Goal: Task Accomplishment & Management: Use online tool/utility

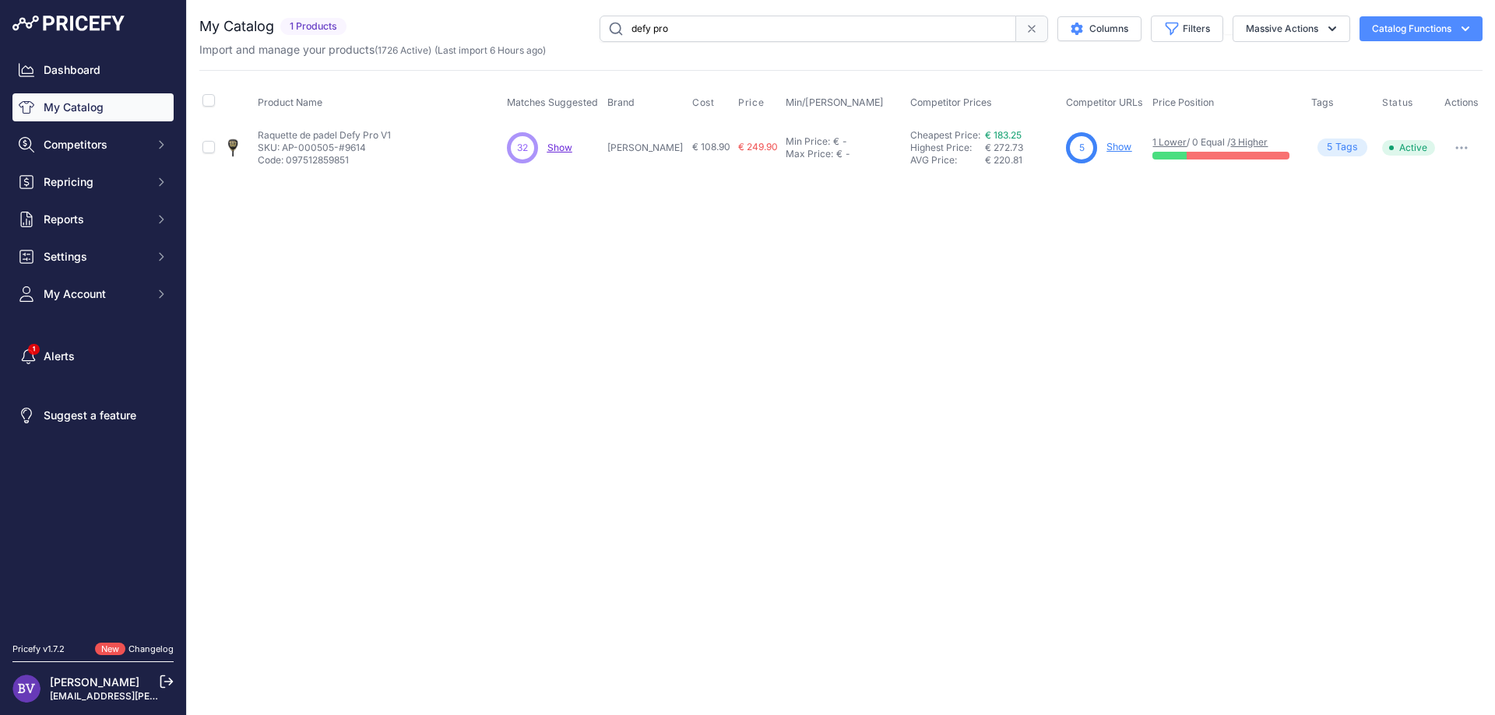
drag, startPoint x: 717, startPoint y: 27, endPoint x: 488, endPoint y: 27, distance: 228.9
click at [599, 27] on input "defy pro" at bounding box center [807, 29] width 416 height 26
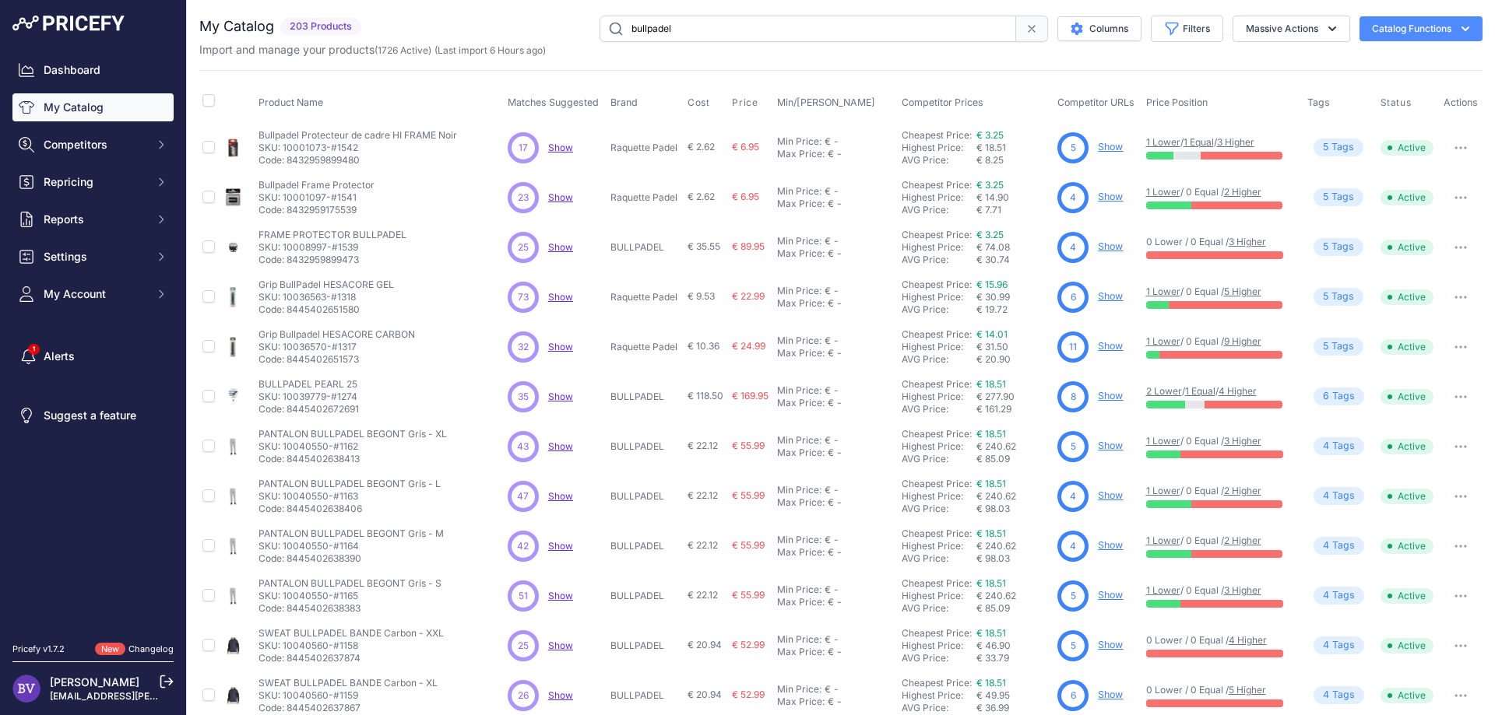
drag, startPoint x: 708, startPoint y: 32, endPoint x: 585, endPoint y: 25, distance: 123.2
click at [599, 25] on input "bullpadel" at bounding box center [807, 29] width 416 height 26
type input "vertex"
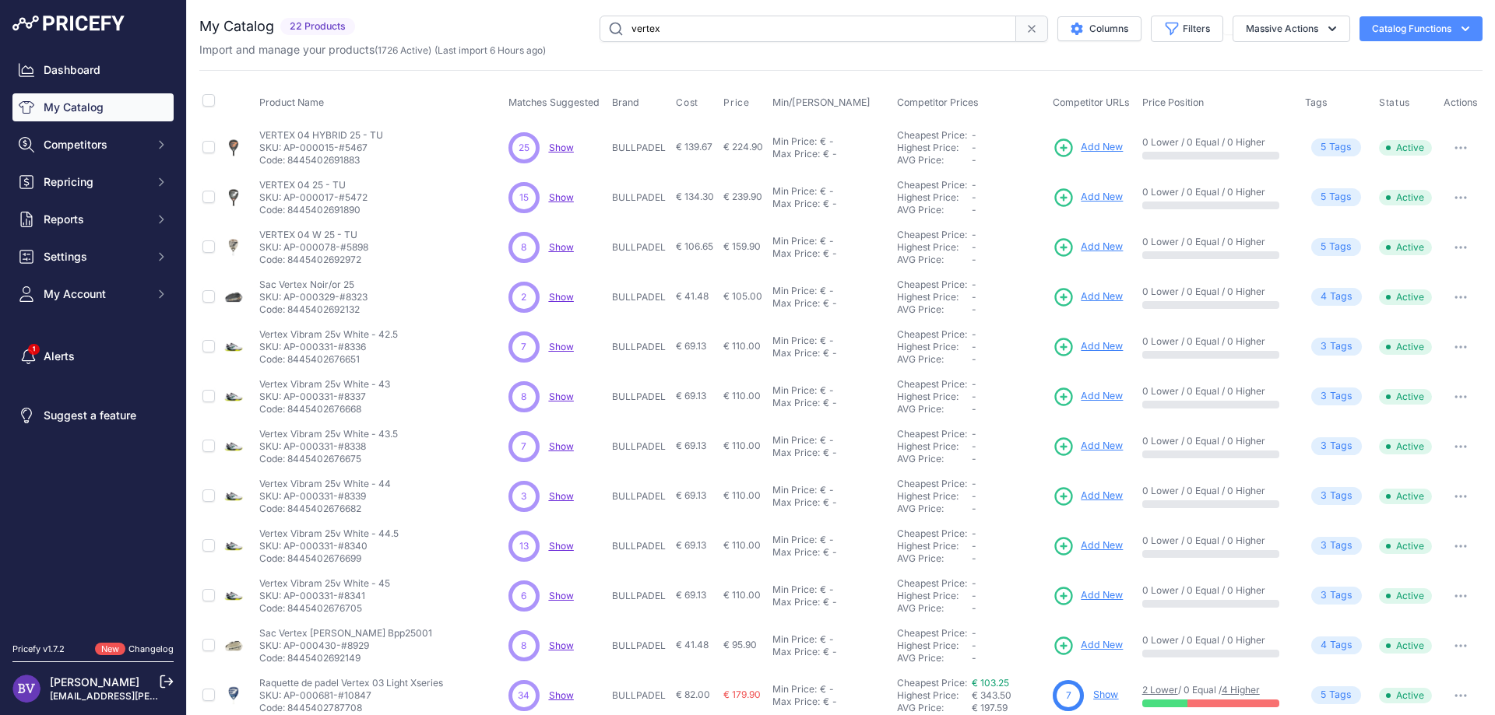
click at [567, 146] on span "Show" at bounding box center [561, 148] width 25 height 12
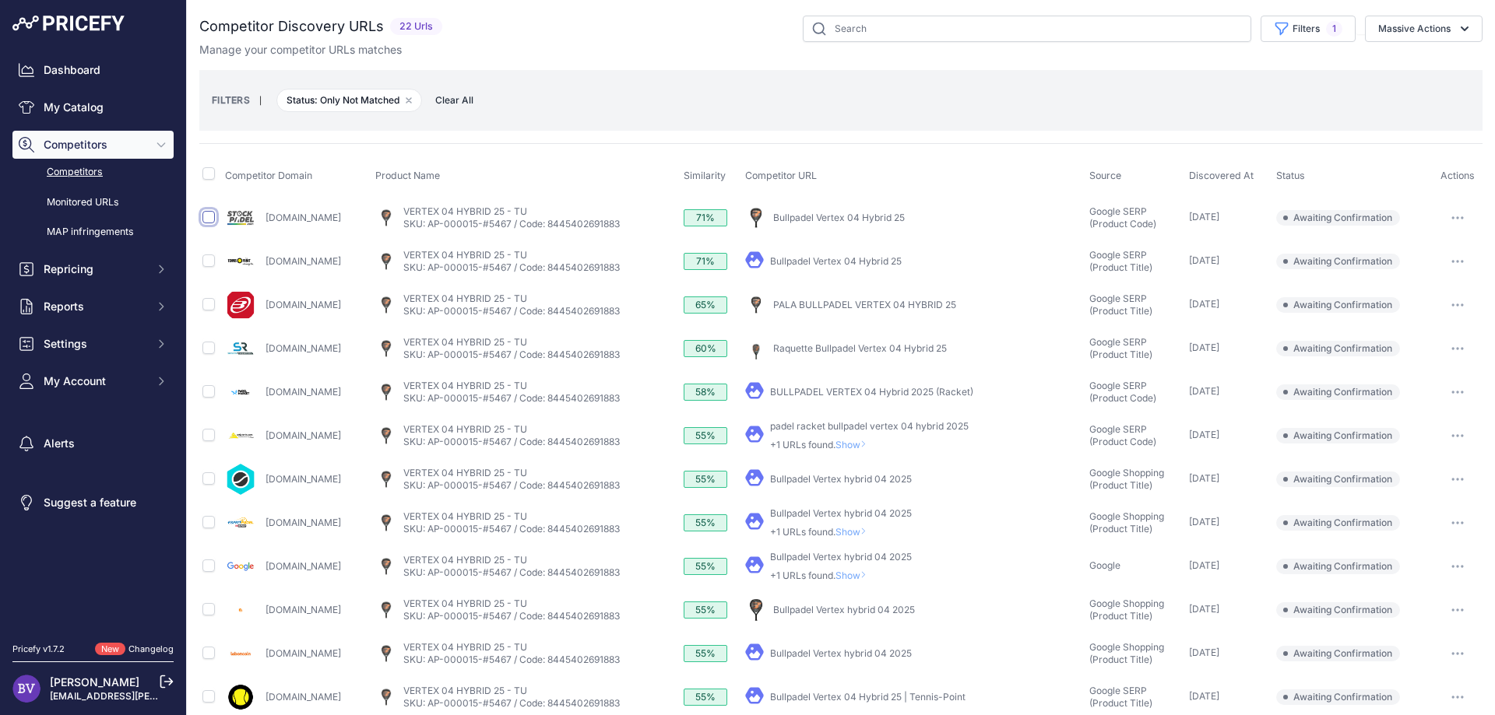
click at [208, 216] on input "checkbox" at bounding box center [208, 217] width 12 height 12
checkbox input "true"
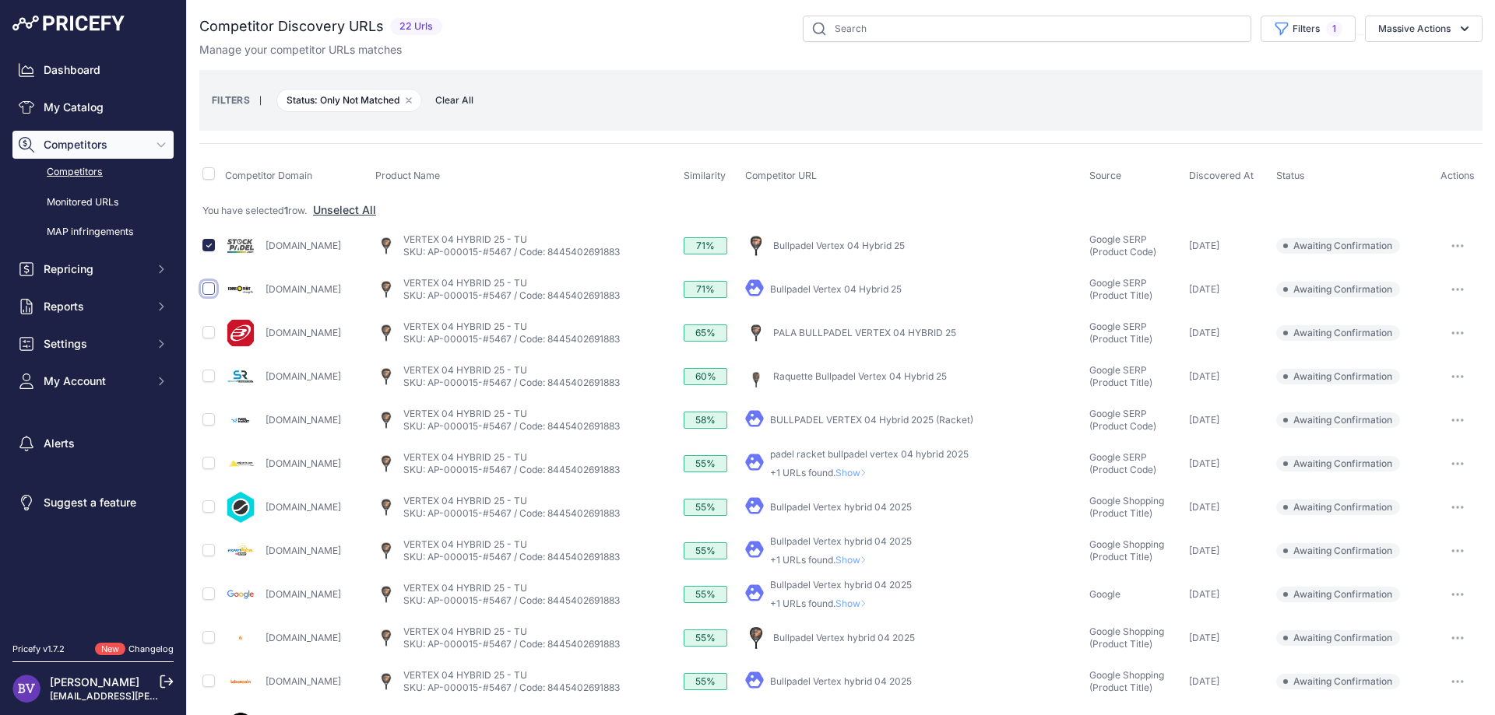
click at [206, 289] on input "checkbox" at bounding box center [208, 289] width 12 height 12
checkbox input "true"
click at [208, 416] on input "checkbox" at bounding box center [208, 419] width 12 height 12
checkbox input "true"
click at [208, 506] on input "checkbox" at bounding box center [208, 507] width 12 height 12
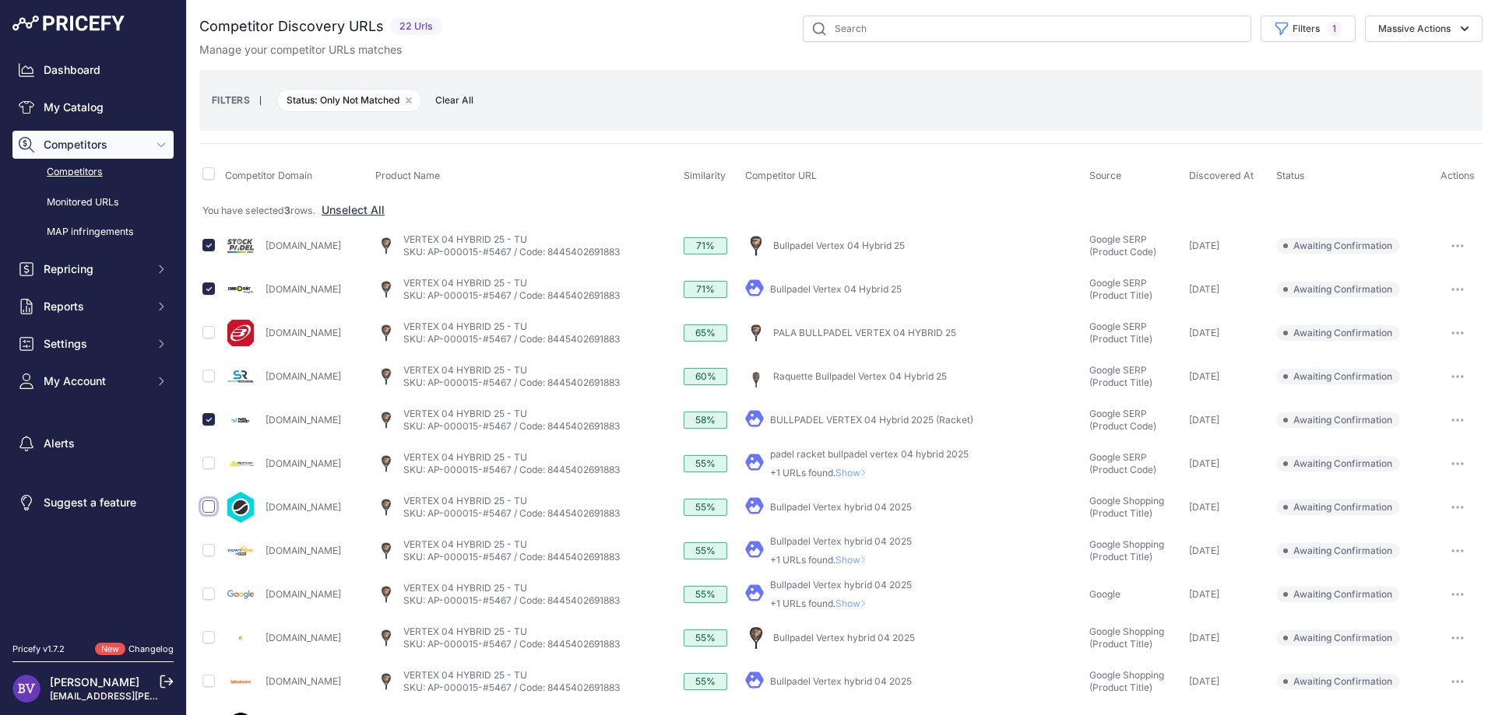
checkbox input "true"
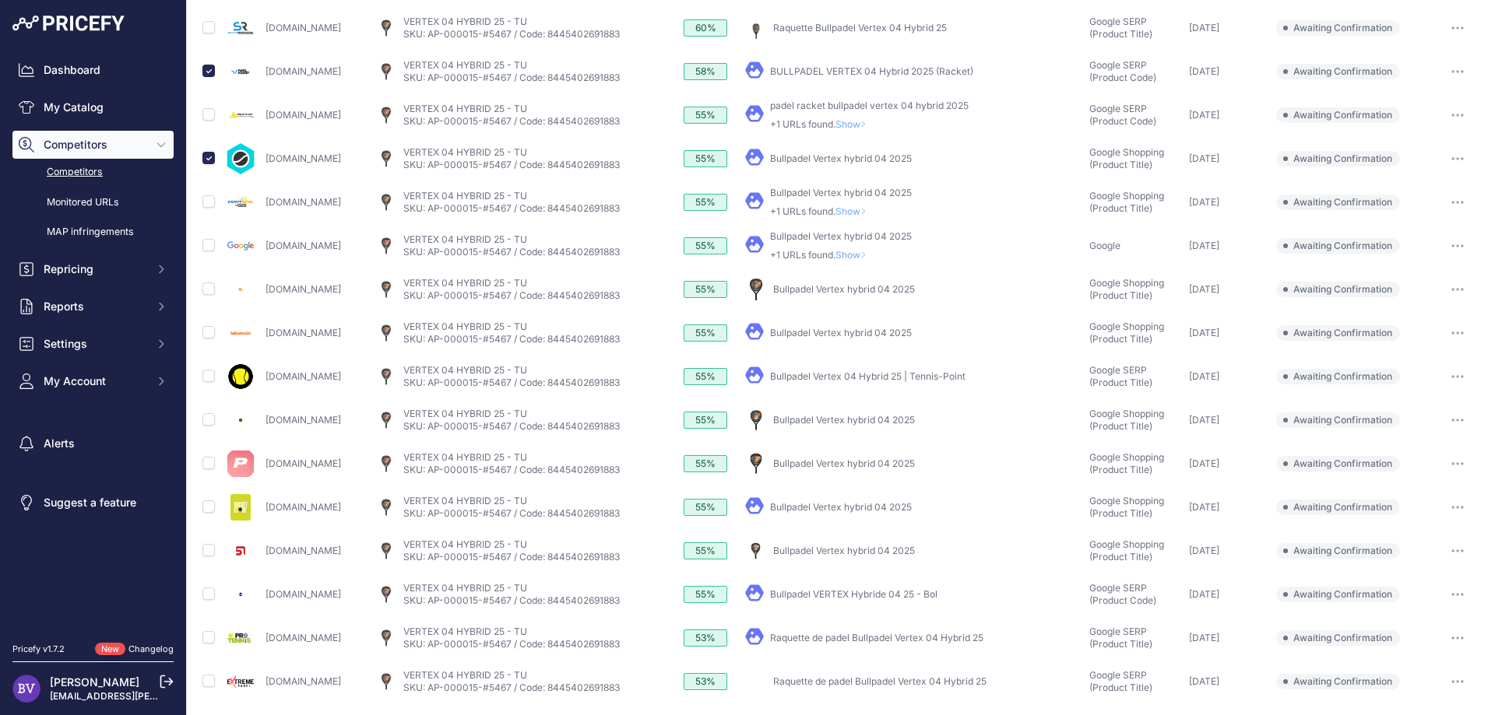
scroll to position [350, 0]
click at [204, 463] on input "checkbox" at bounding box center [208, 461] width 12 height 12
checkbox input "true"
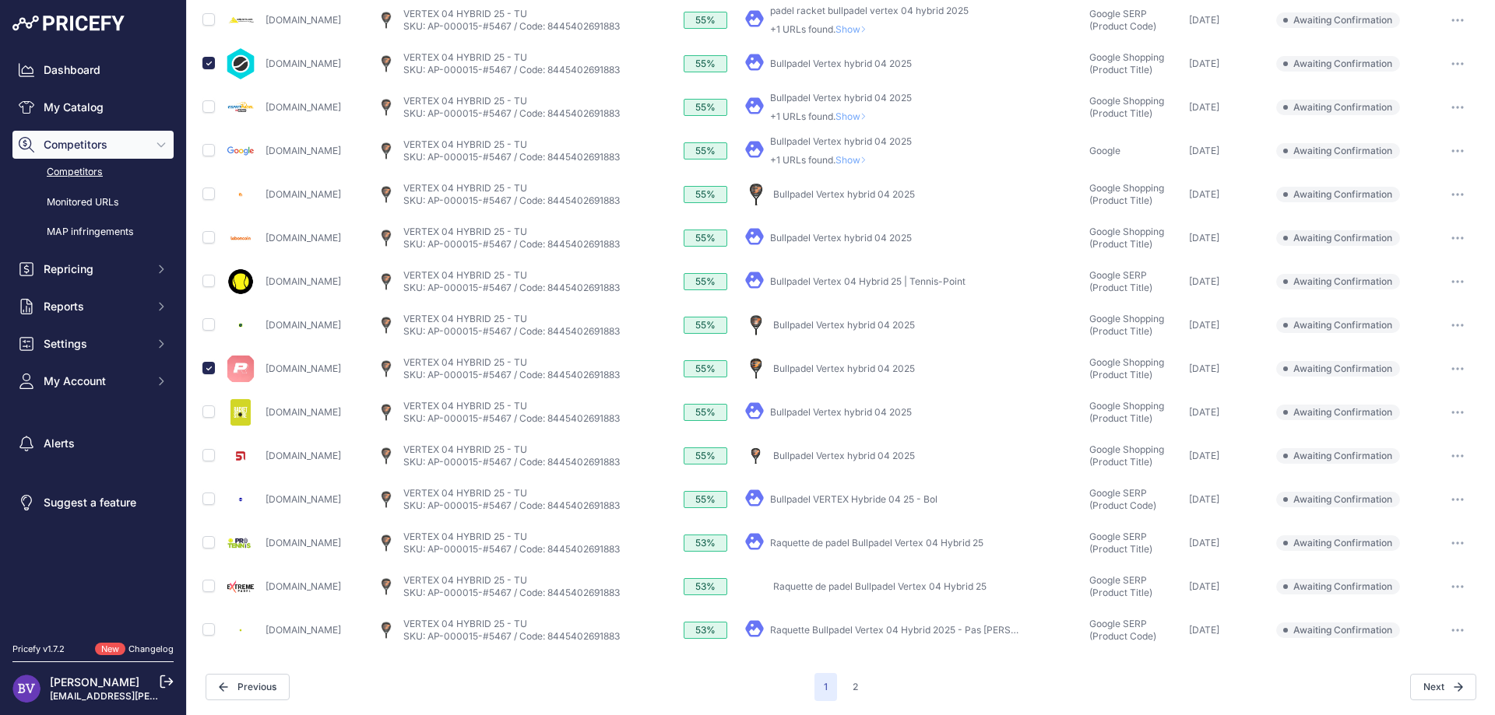
scroll to position [444, 0]
click at [206, 584] on input "checkbox" at bounding box center [208, 585] width 12 height 12
checkbox input "true"
click at [209, 627] on input "checkbox" at bounding box center [208, 629] width 12 height 12
checkbox input "true"
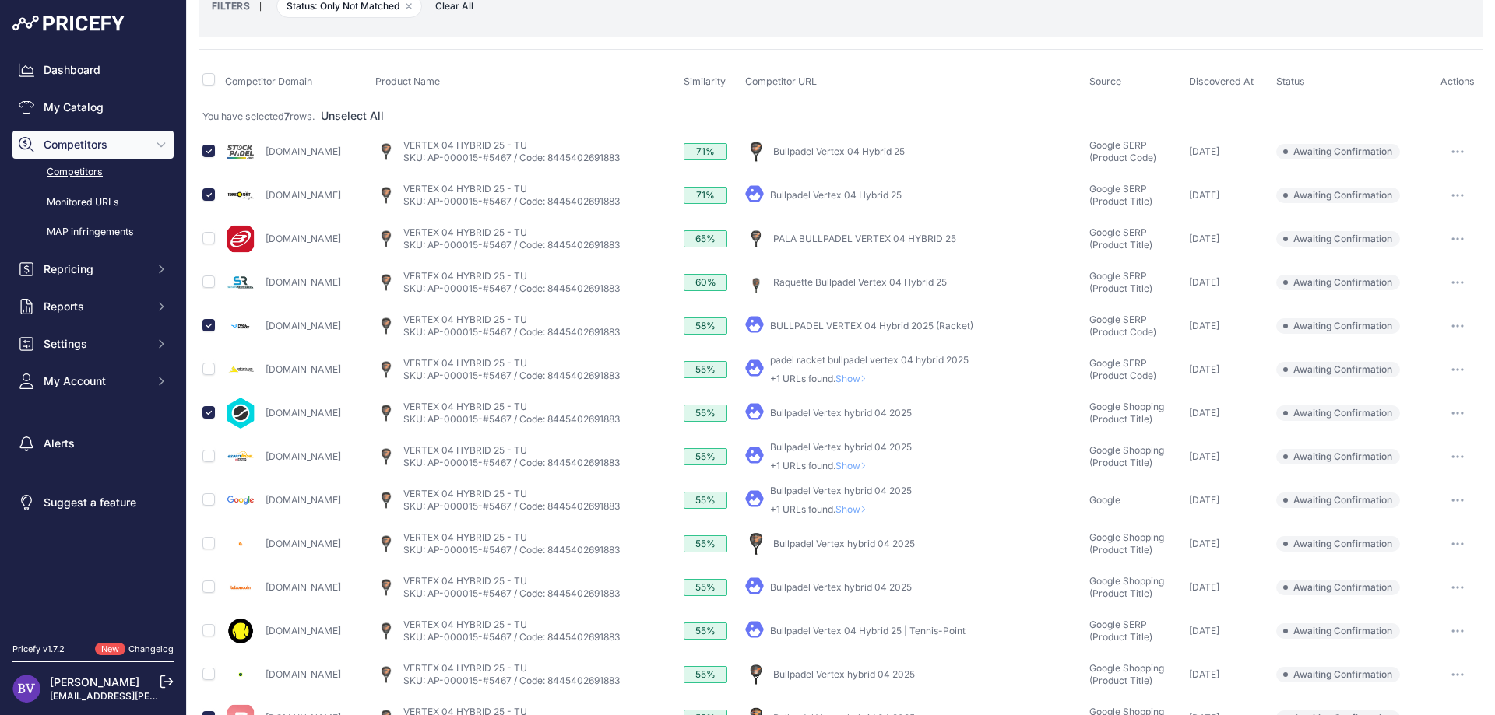
scroll to position [0, 0]
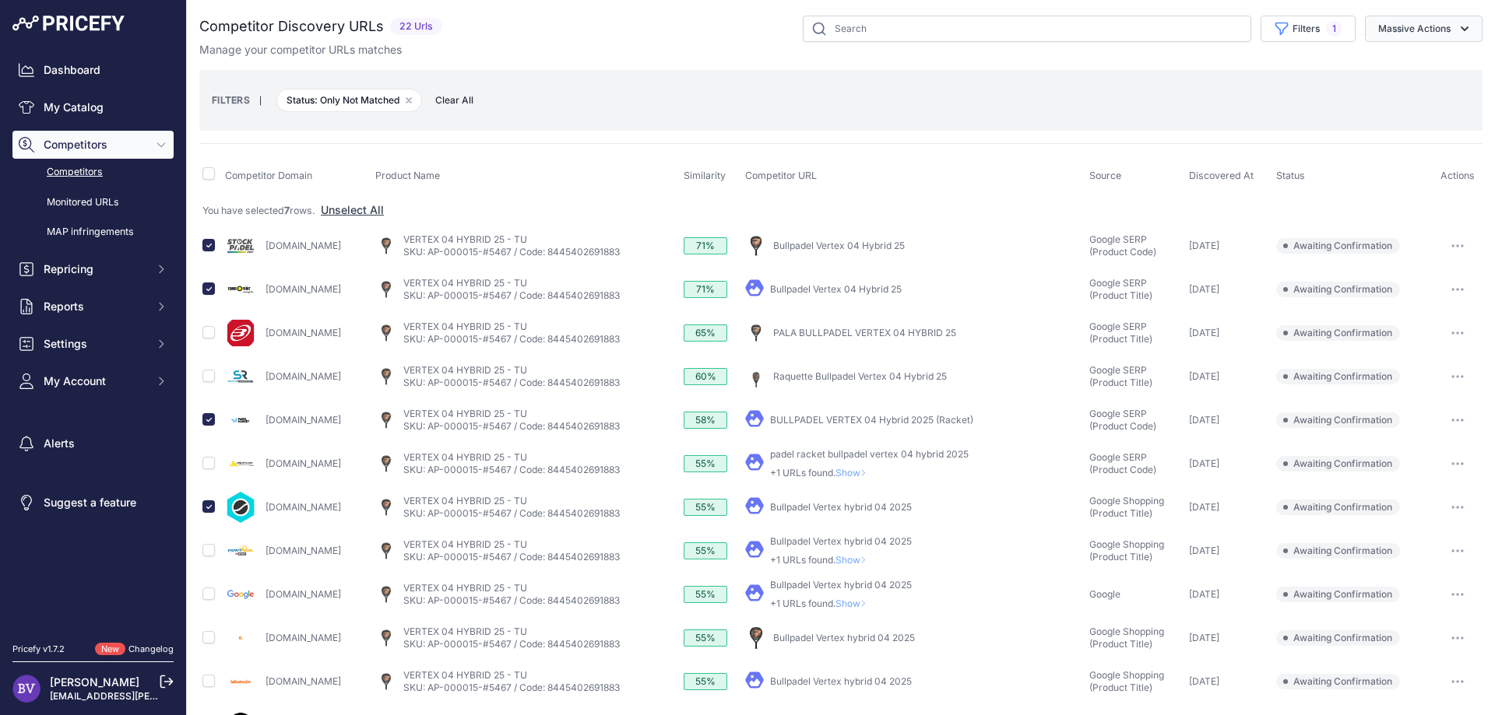
click at [1421, 23] on button "Massive Actions" at bounding box center [1424, 29] width 118 height 26
click at [1438, 63] on span "Confirm Match" at bounding box center [1408, 64] width 76 height 13
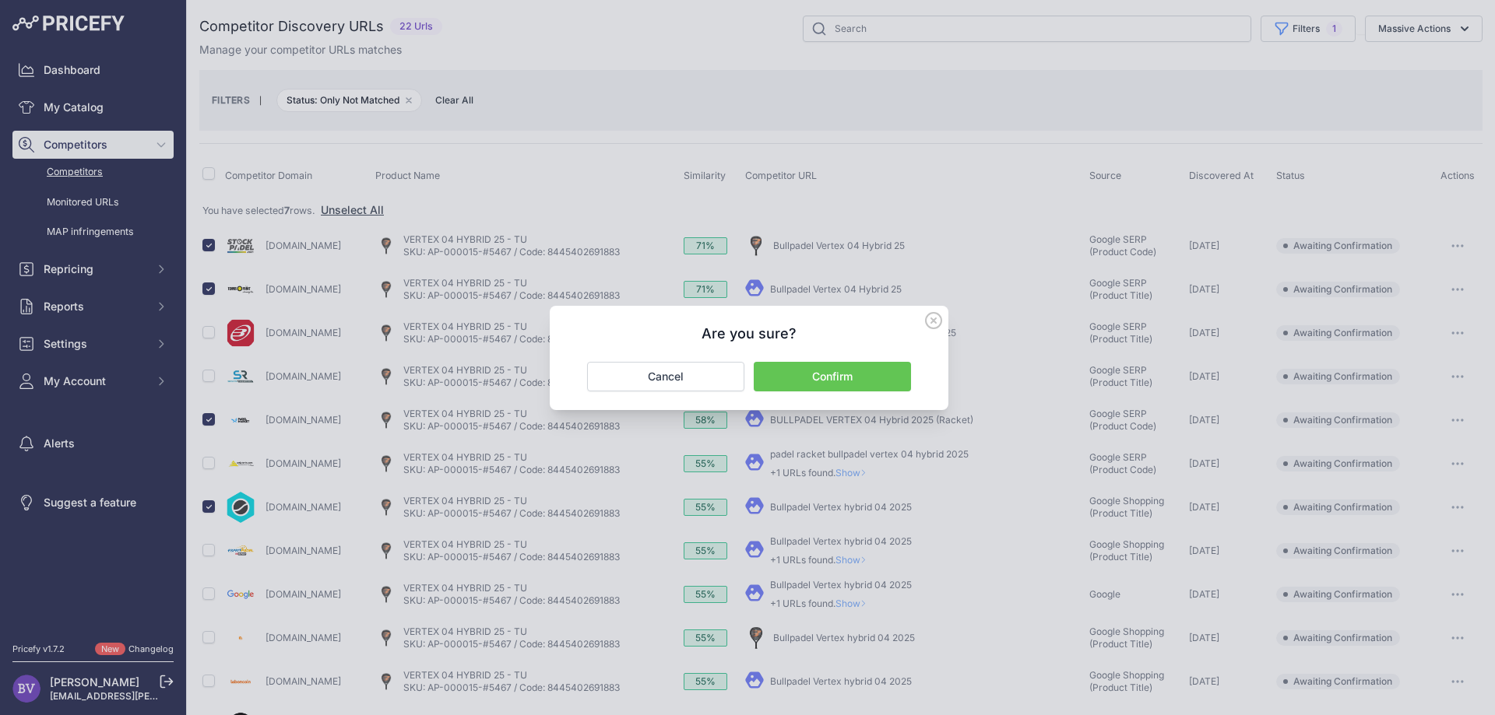
click at [869, 376] on button "Confirm" at bounding box center [832, 377] width 157 height 30
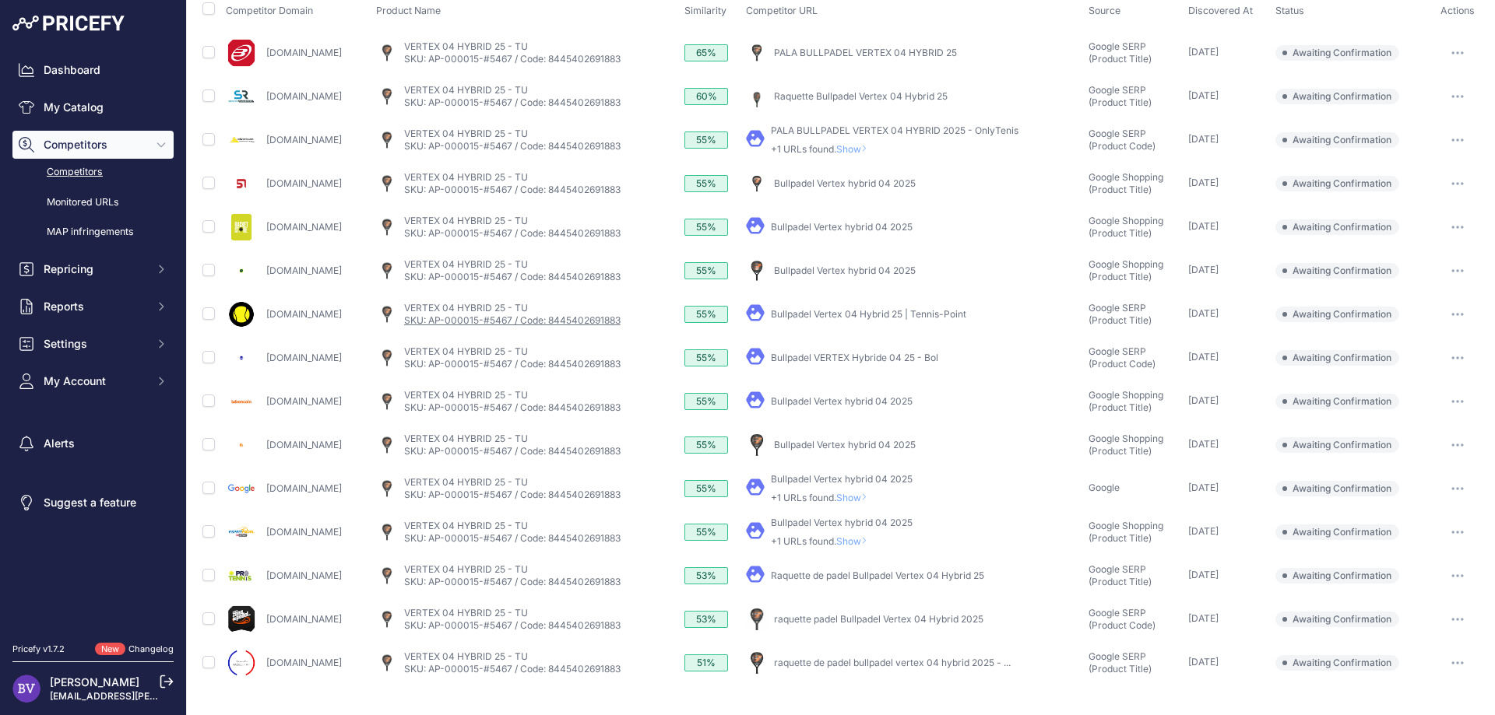
scroll to position [208, 0]
click at [207, 659] on input "checkbox" at bounding box center [208, 661] width 12 height 12
checkbox input "true"
click at [206, 620] on input "checkbox" at bounding box center [208, 618] width 12 height 12
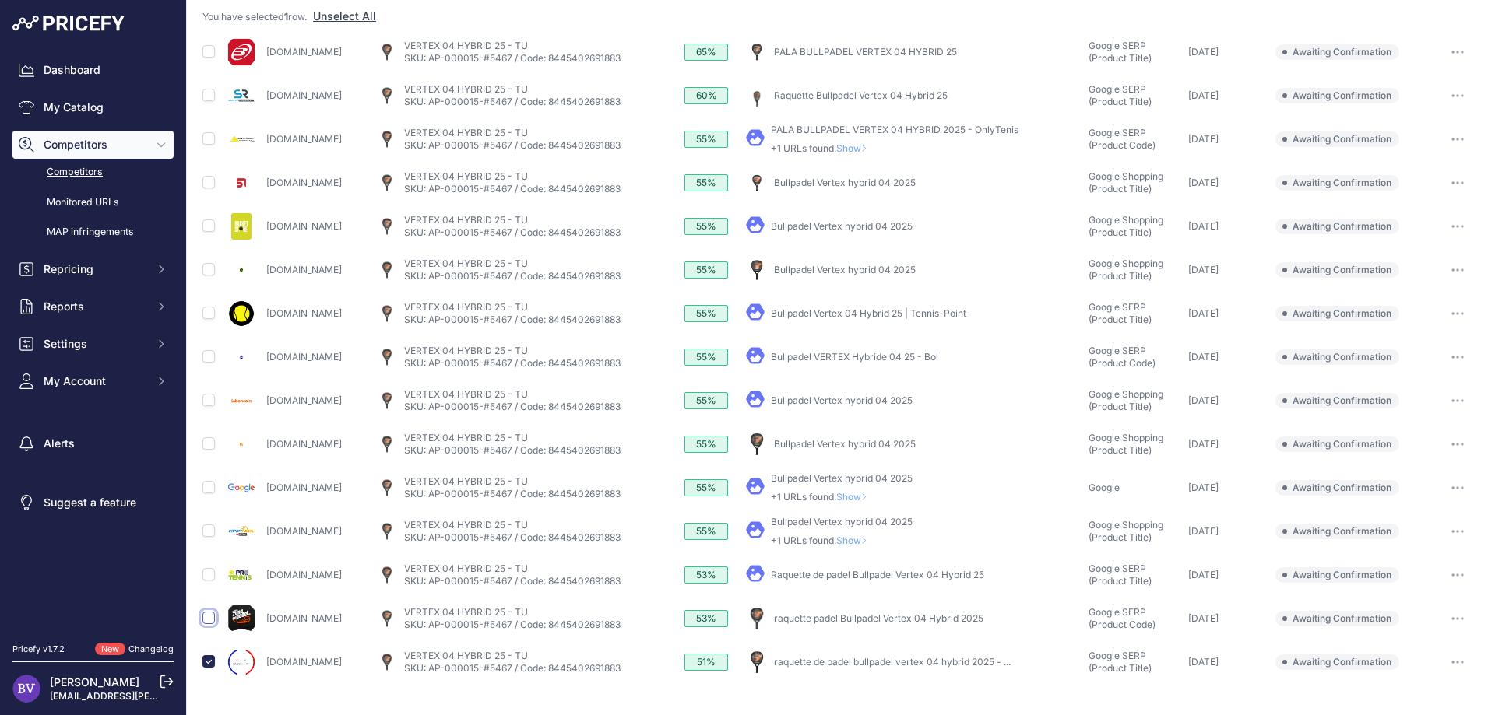
checkbox input "true"
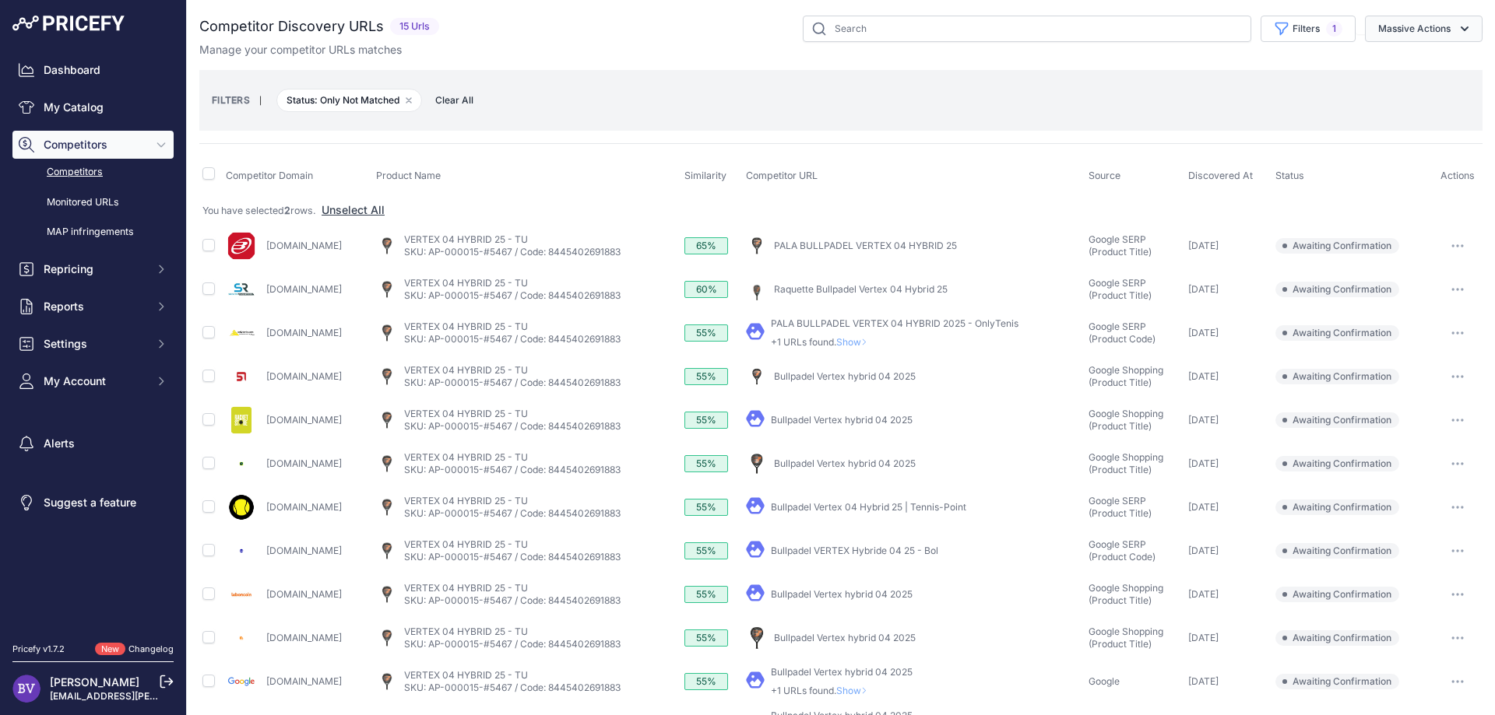
click at [1446, 25] on button "Massive Actions" at bounding box center [1424, 29] width 118 height 26
click at [1432, 69] on span "Confirm Match" at bounding box center [1408, 64] width 76 height 13
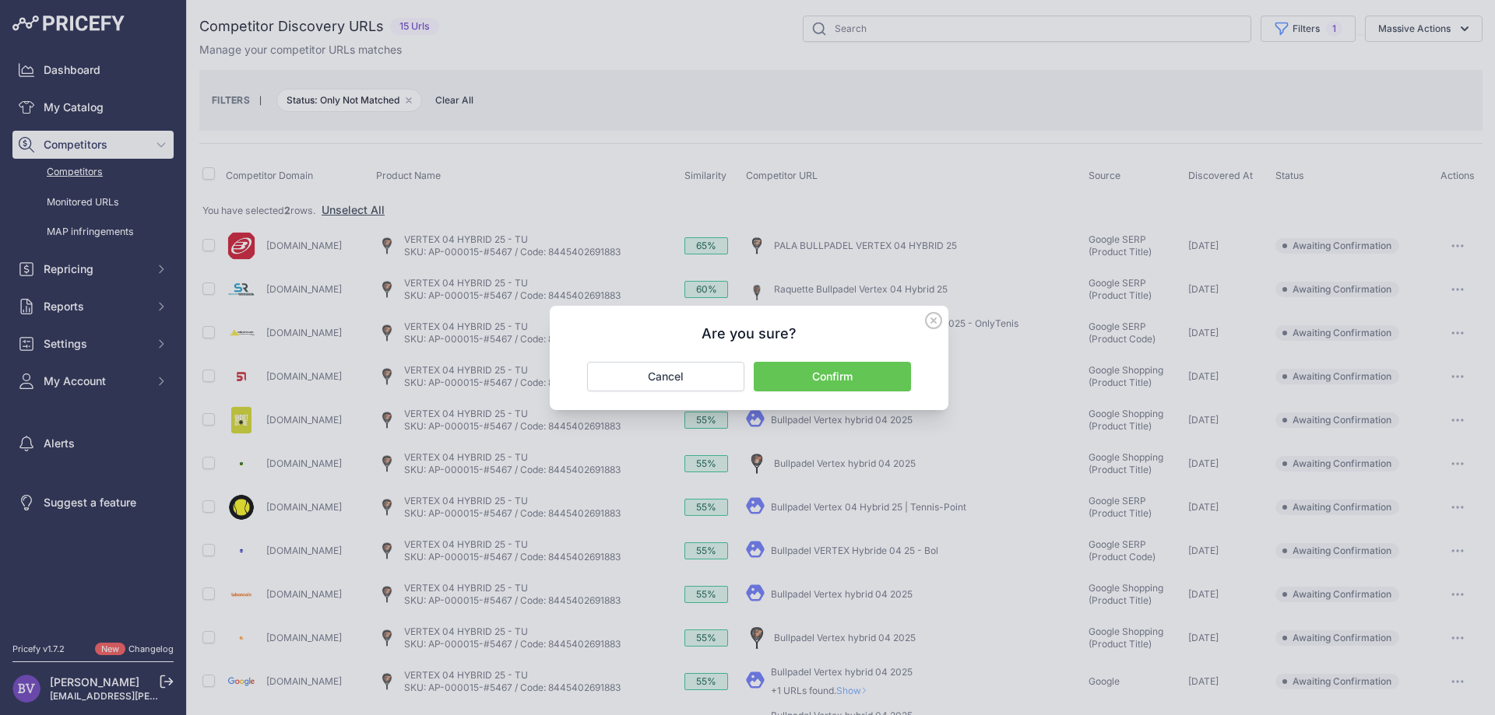
click at [891, 381] on button "Confirm" at bounding box center [832, 377] width 157 height 30
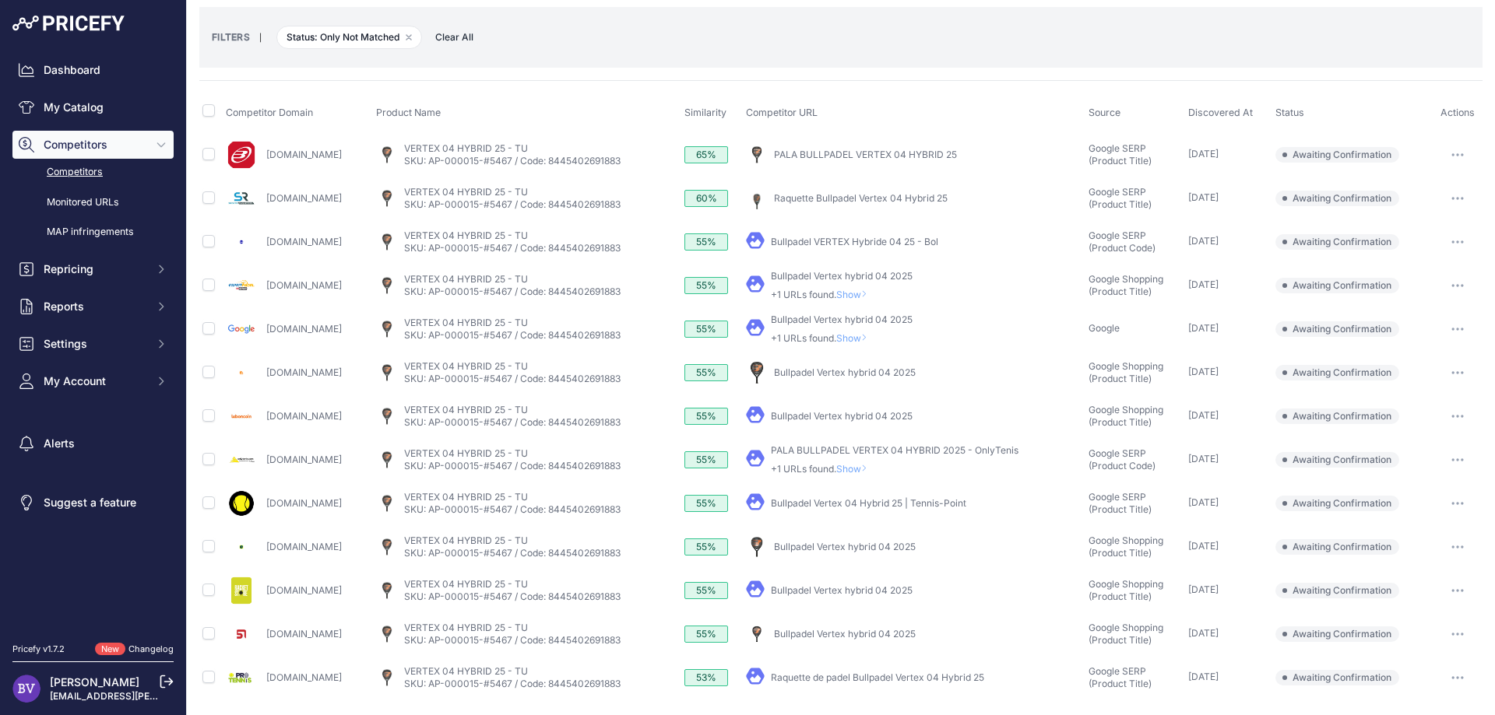
scroll to position [62, 0]
click at [208, 546] on input "checkbox" at bounding box center [208, 547] width 12 height 12
checkbox input "true"
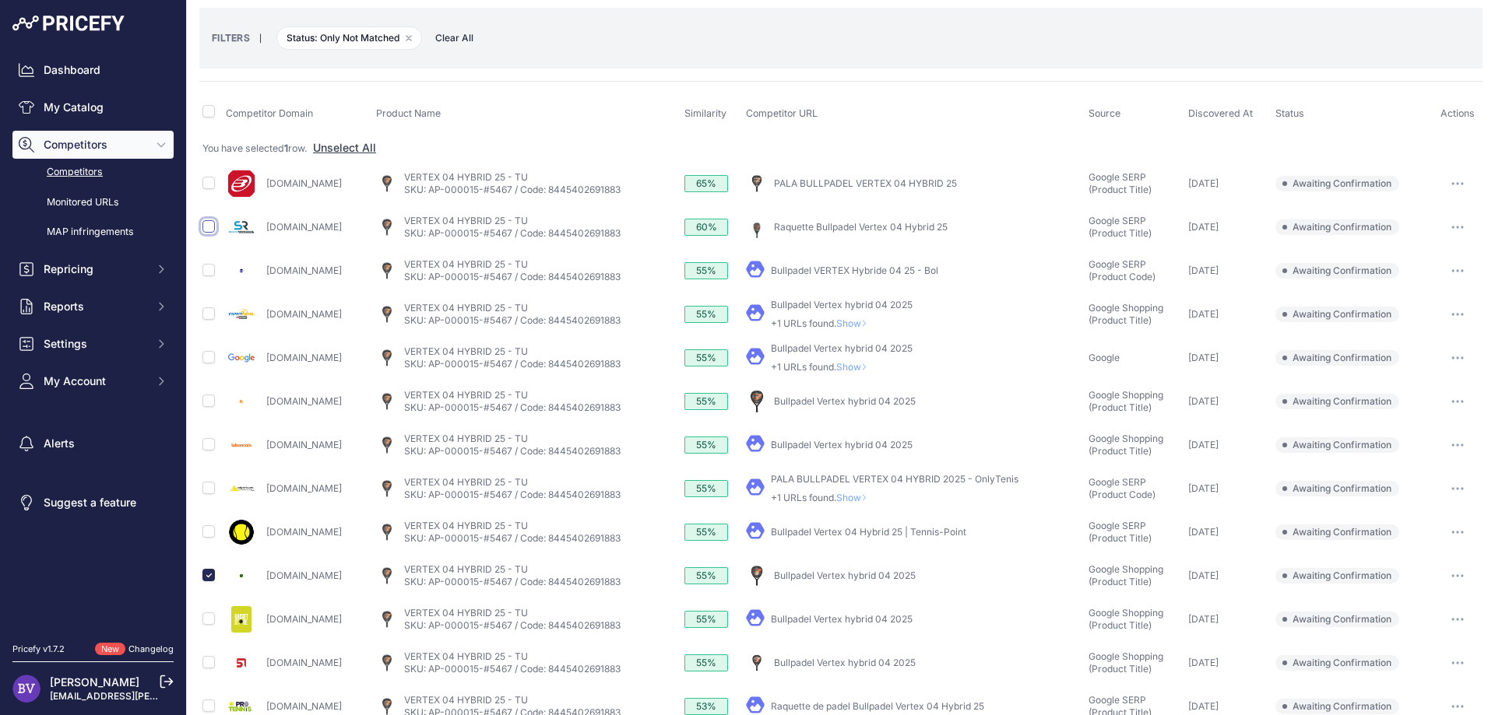
click at [204, 228] on input "checkbox" at bounding box center [208, 226] width 12 height 12
checkbox input "true"
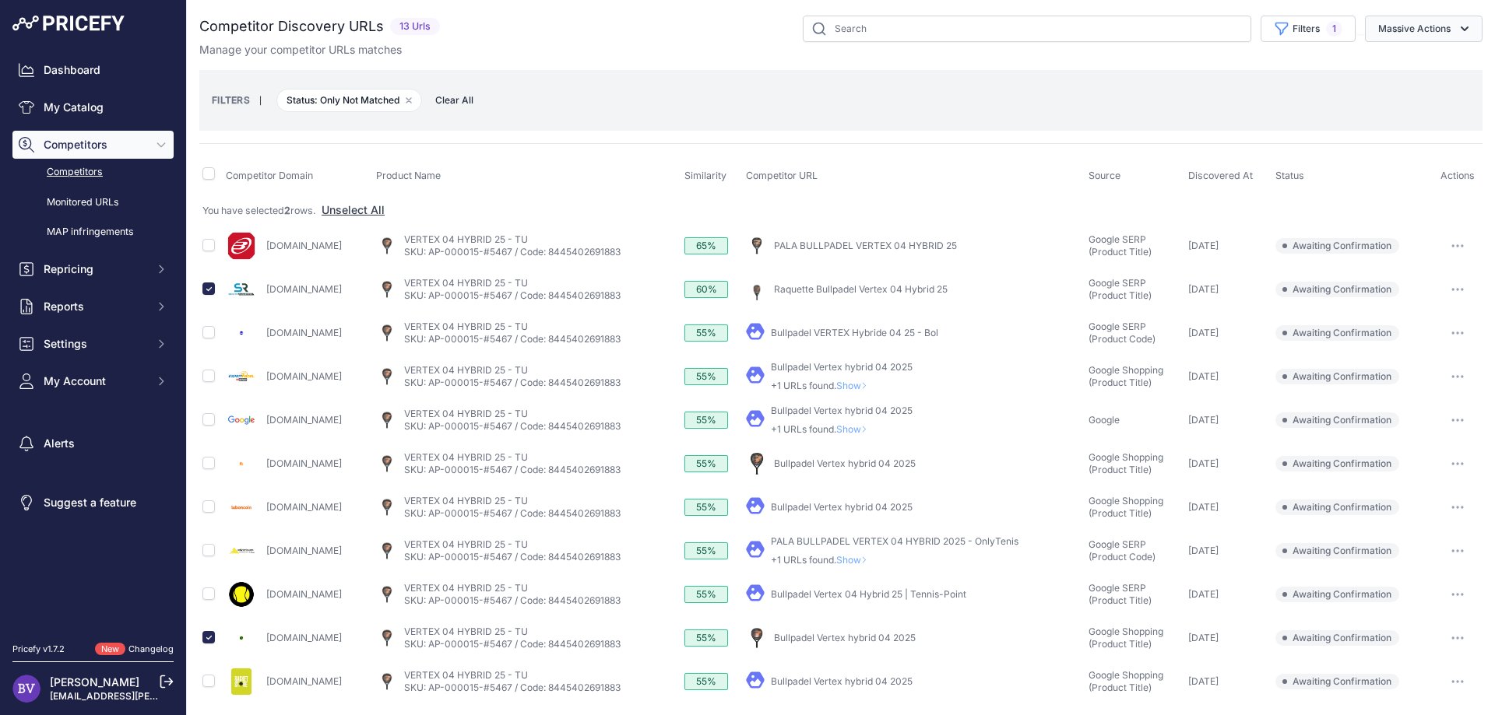
click at [1450, 23] on button "Massive Actions" at bounding box center [1424, 29] width 118 height 26
click at [1441, 58] on button "Confirm Match" at bounding box center [1420, 65] width 125 height 28
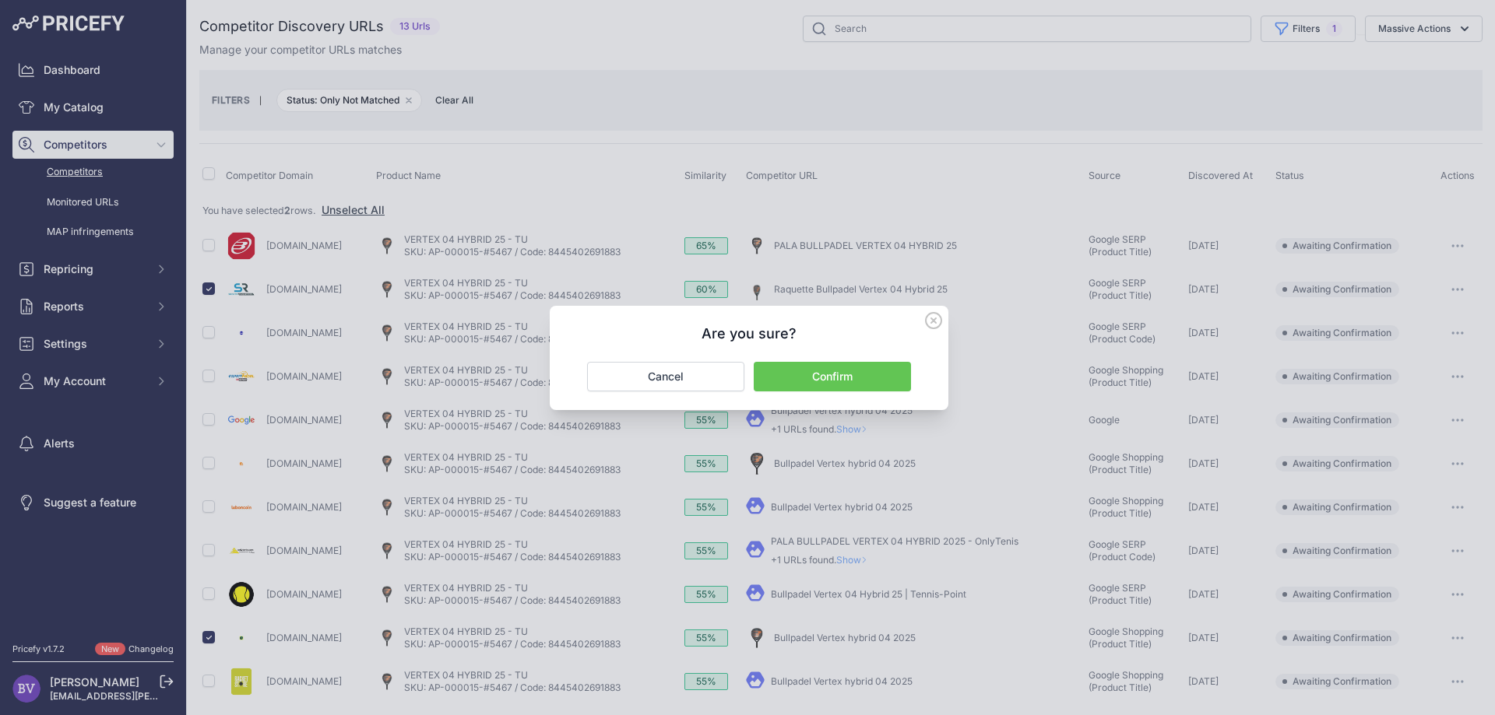
click at [875, 380] on button "Confirm" at bounding box center [832, 377] width 157 height 30
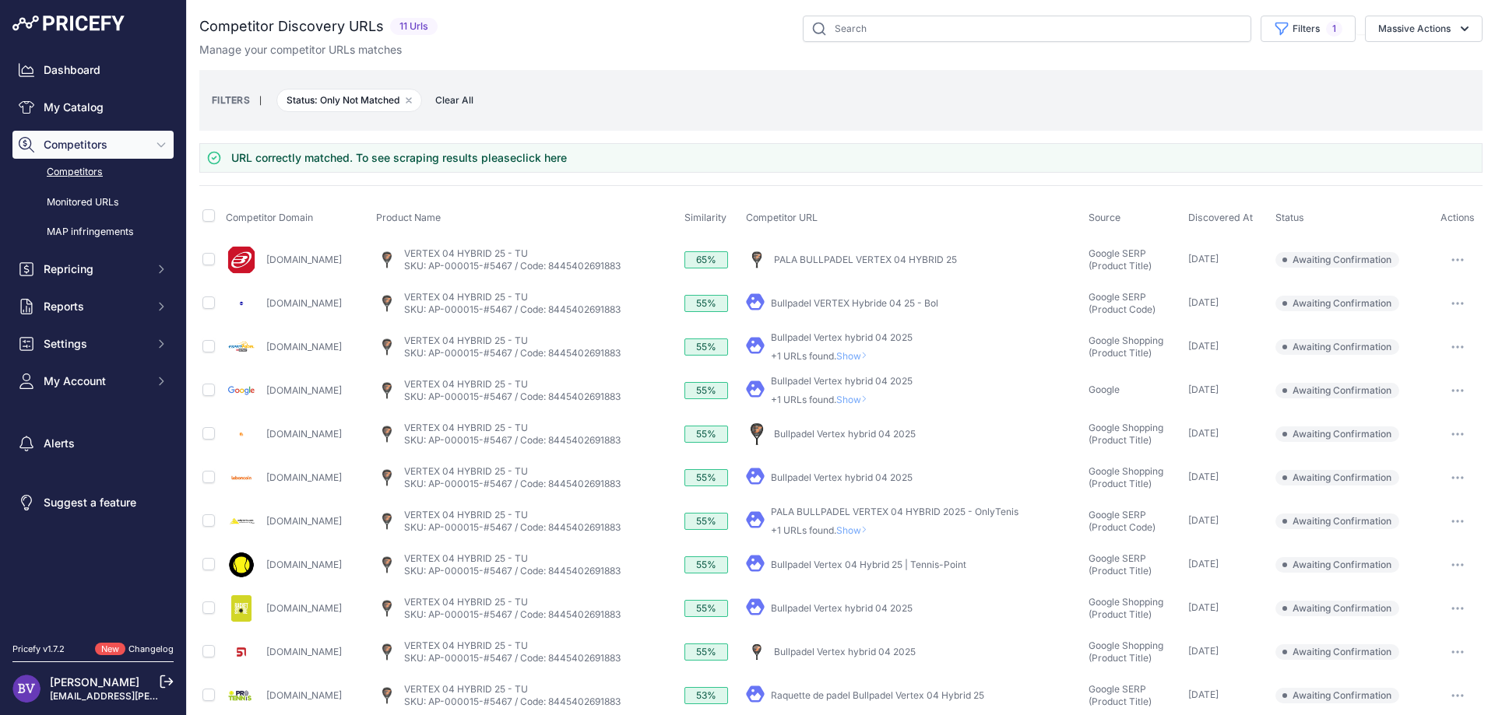
click at [905, 333] on link "Bullpadel Vertex hybrid 04 2025" at bounding box center [842, 338] width 142 height 12
click at [1467, 342] on button "button" at bounding box center [1457, 347] width 31 height 22
click at [1430, 381] on button "Confirm match" at bounding box center [1415, 379] width 128 height 25
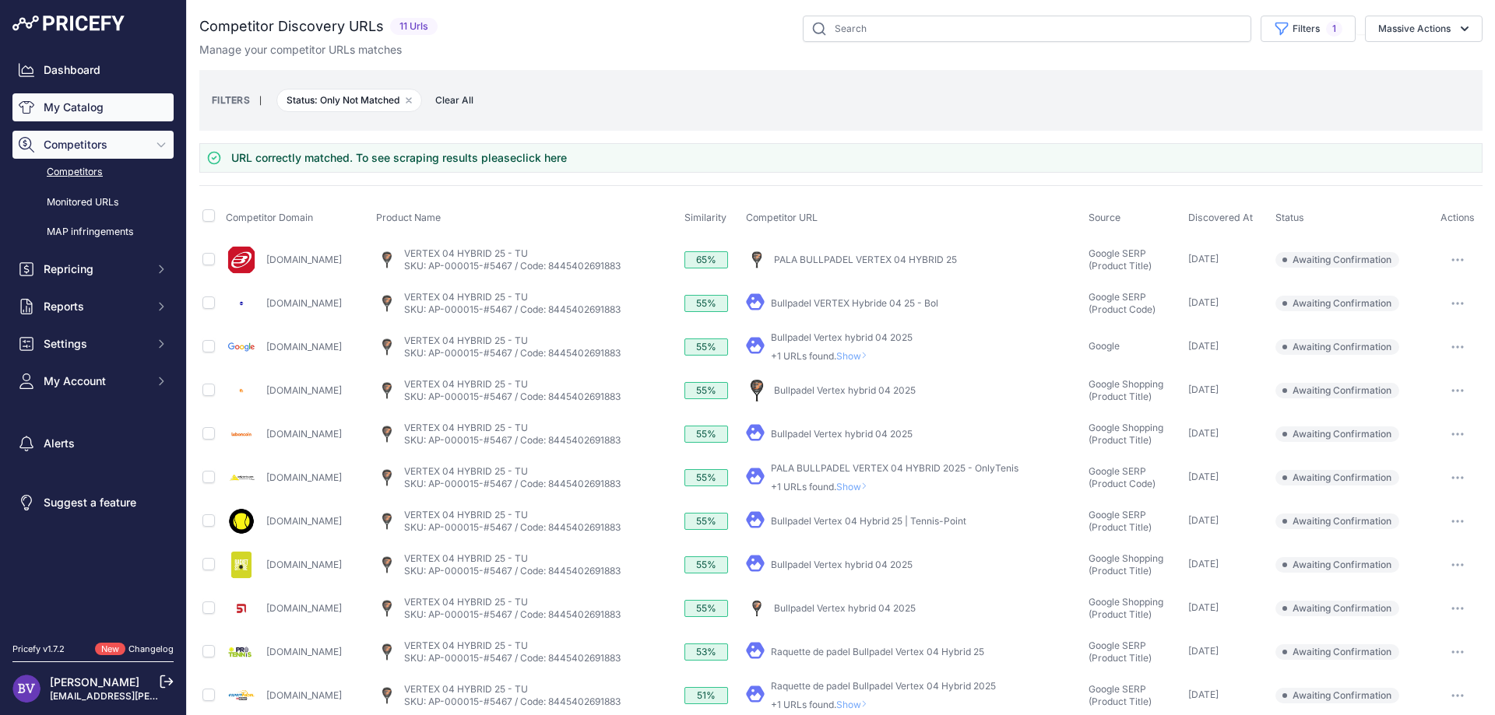
click at [69, 111] on link "My Catalog" at bounding box center [92, 107] width 161 height 28
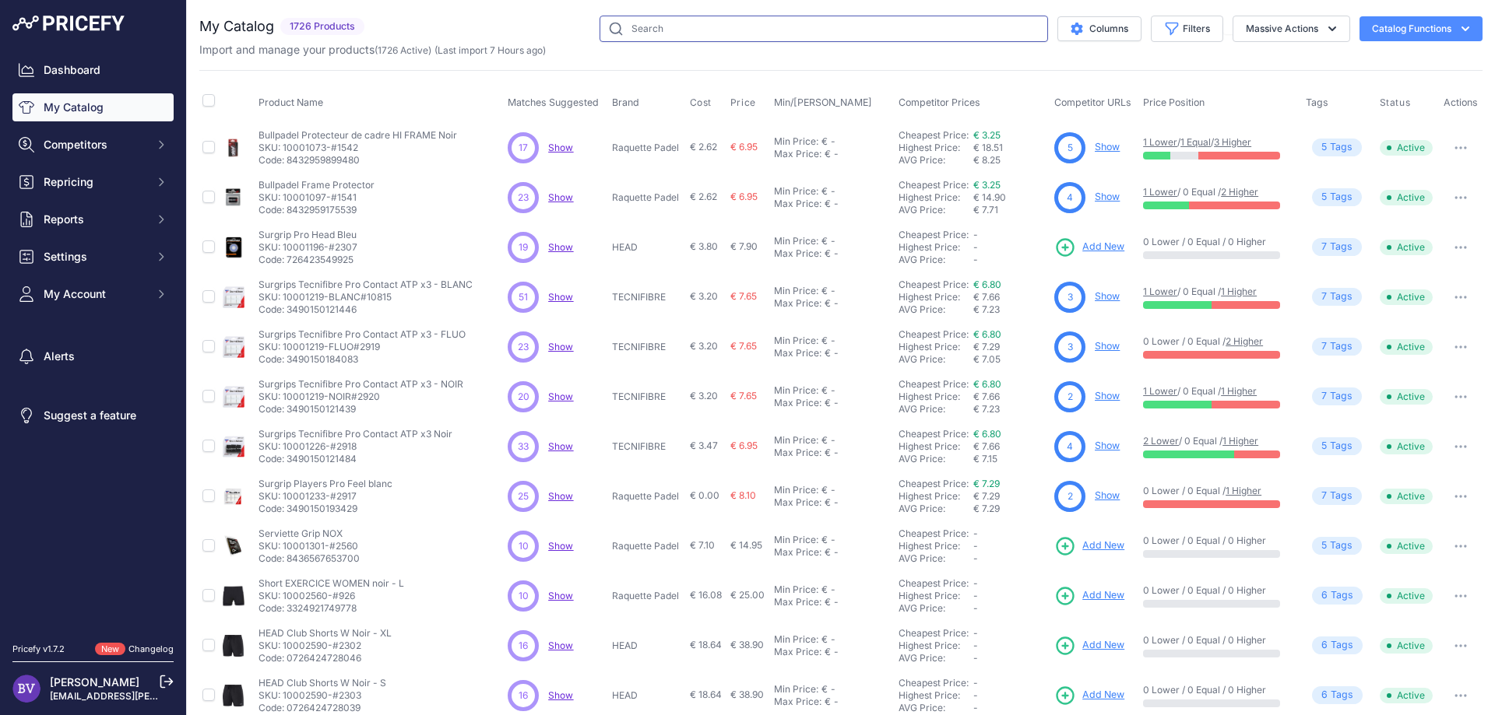
click at [906, 28] on input "text" at bounding box center [823, 29] width 448 height 26
type input "vertex 04"
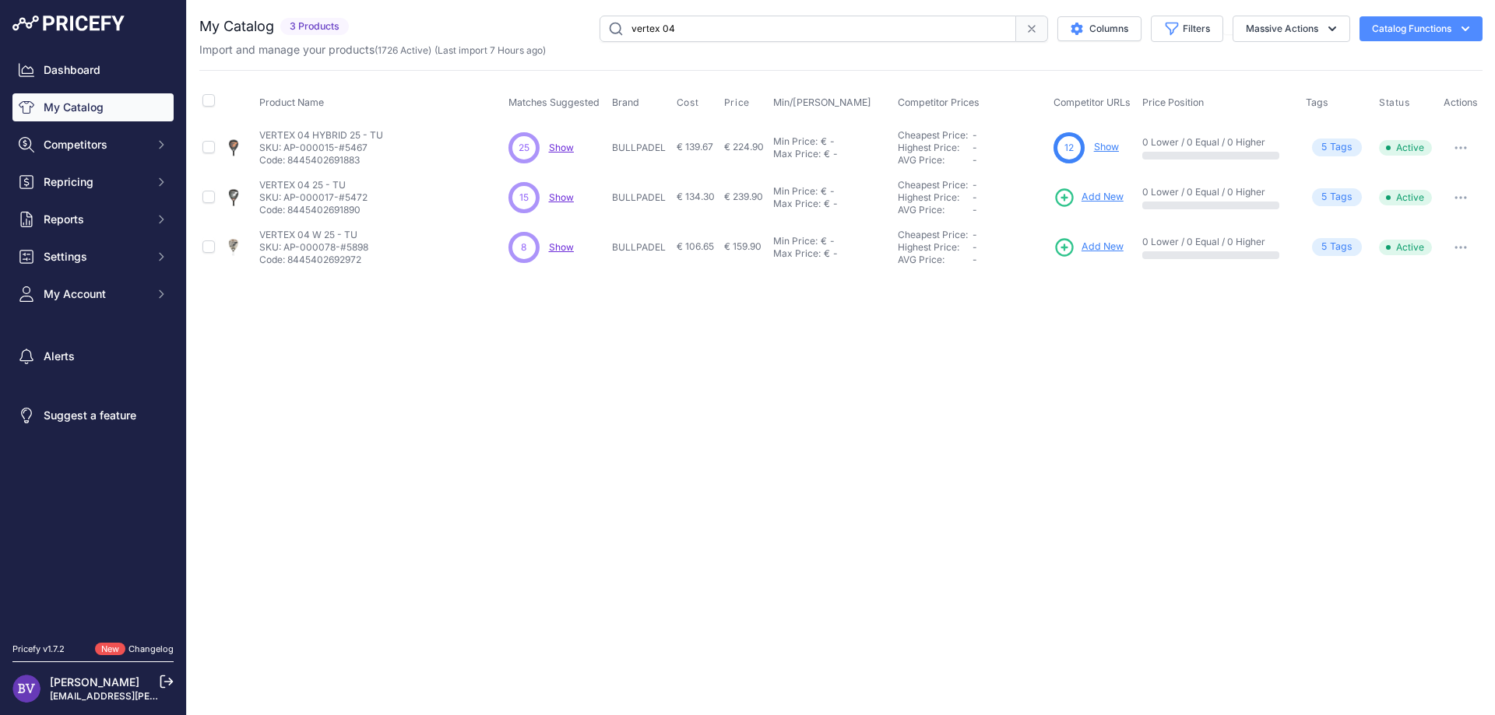
click at [562, 195] on span "Show" at bounding box center [561, 197] width 25 height 12
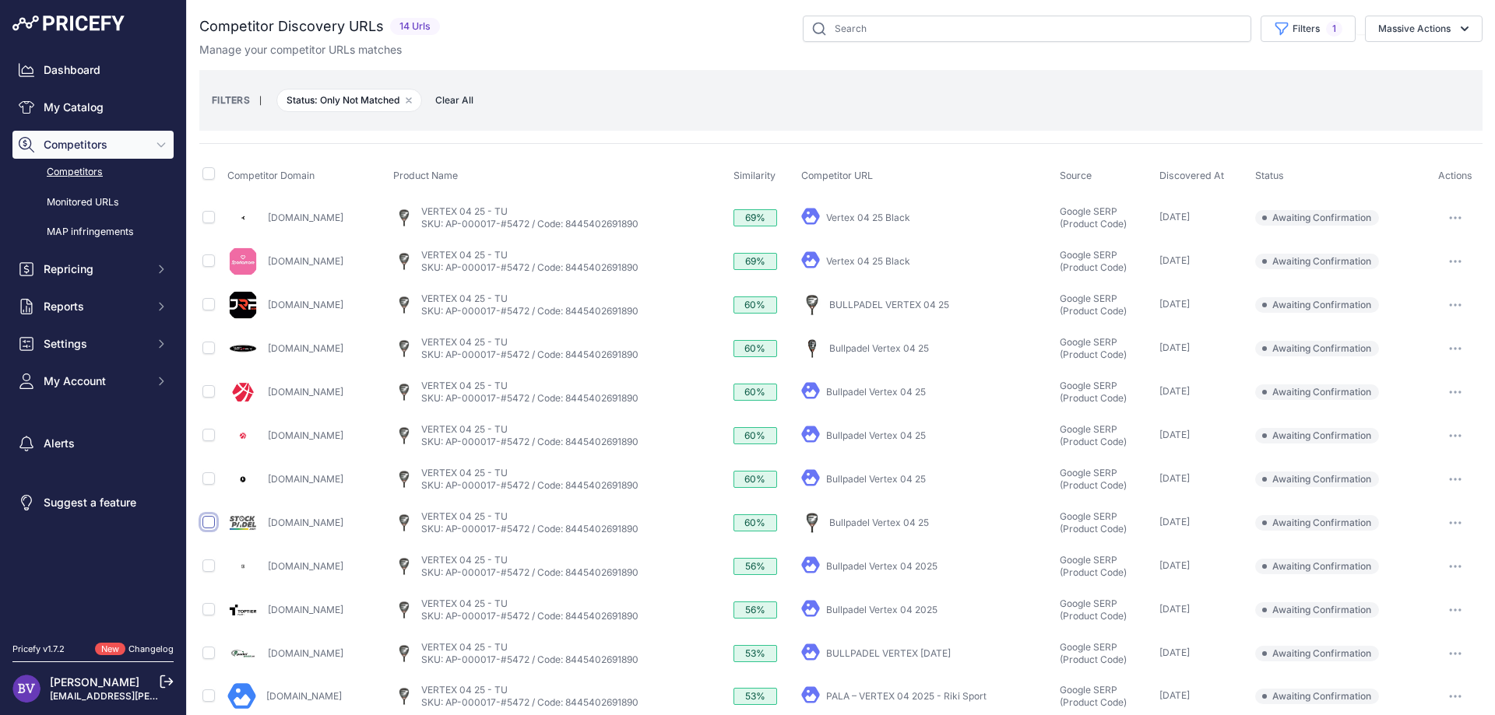
click at [207, 525] on input "checkbox" at bounding box center [208, 522] width 12 height 12
checkbox input "true"
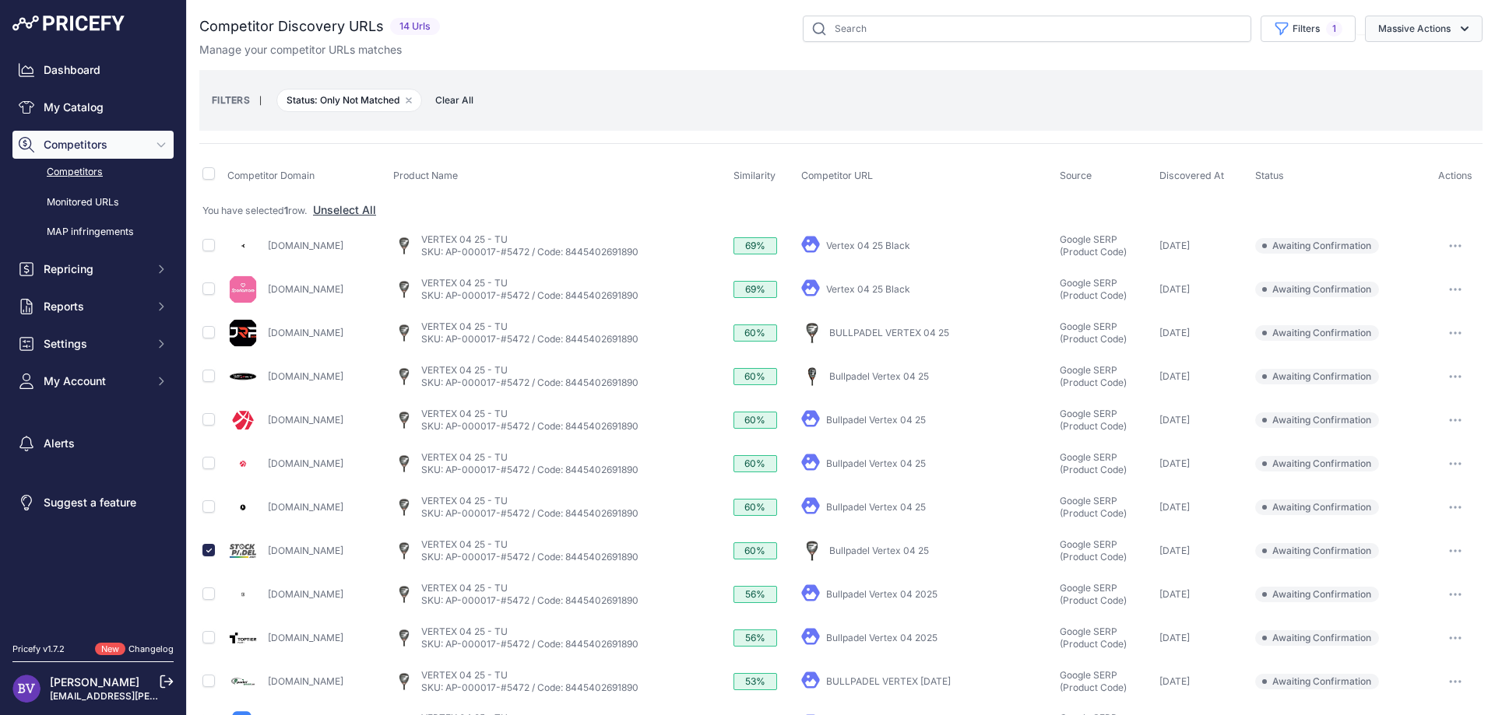
click at [1399, 31] on button "Massive Actions" at bounding box center [1424, 29] width 118 height 26
click at [1392, 57] on button "Confirm Match" at bounding box center [1420, 65] width 125 height 28
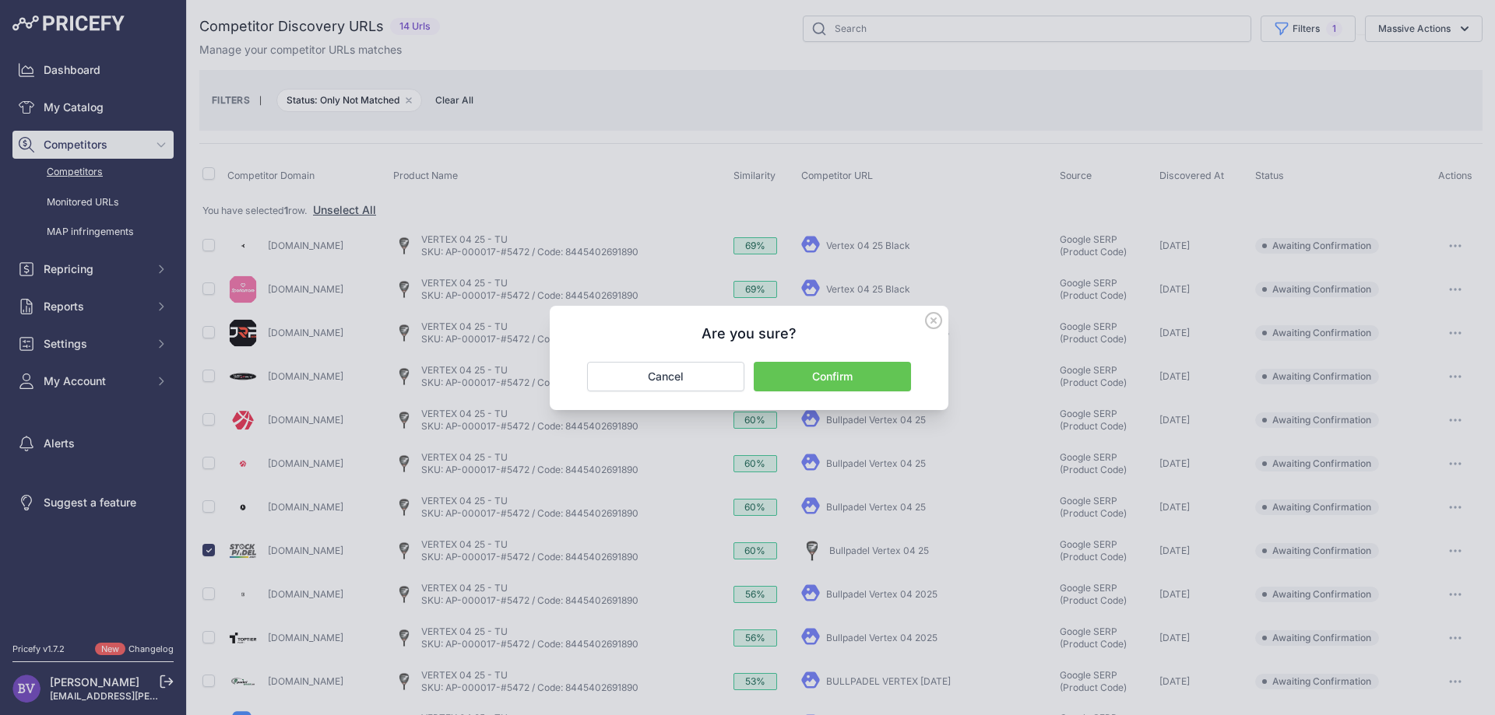
click at [835, 380] on button "Confirm" at bounding box center [832, 377] width 157 height 30
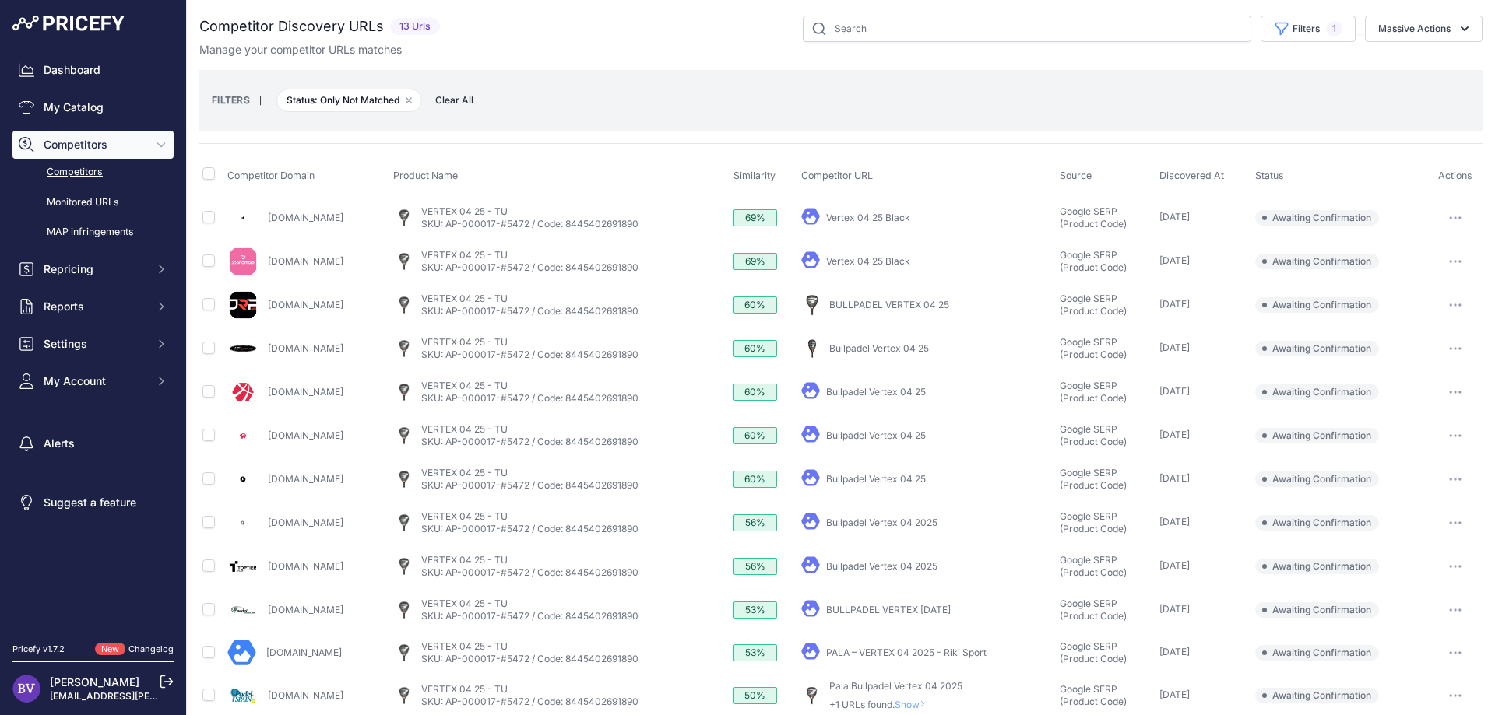
click at [492, 208] on link "VERTEX 04 25 - TU" at bounding box center [464, 212] width 86 height 12
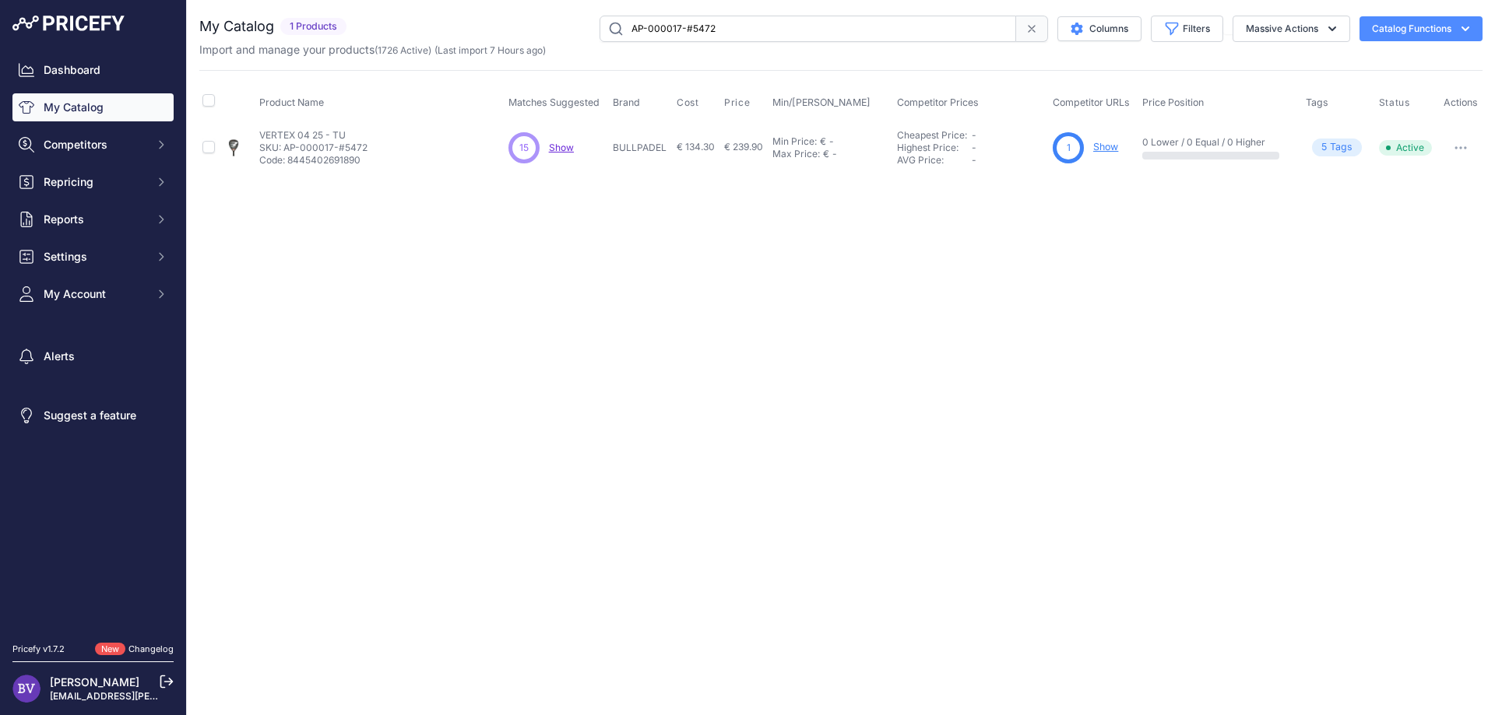
click at [567, 146] on span "Show" at bounding box center [561, 148] width 25 height 12
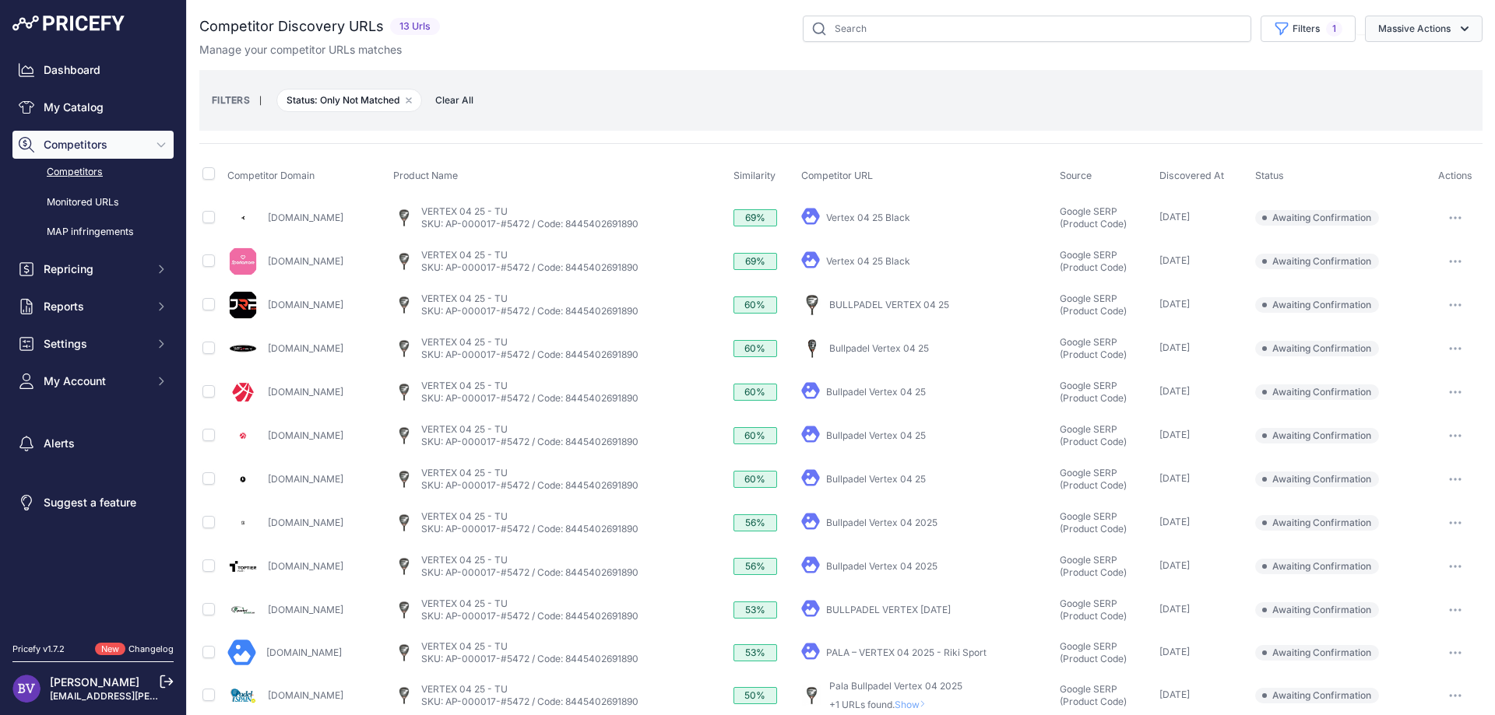
click at [1407, 33] on button "Massive Actions" at bounding box center [1424, 29] width 118 height 26
click at [1231, 97] on div "FILTERS | Status: Only Not Matched Remove filter option Clear All" at bounding box center [841, 100] width 1258 height 42
click at [98, 200] on link "Monitored URLs" at bounding box center [92, 202] width 161 height 27
